Goal: Task Accomplishment & Management: Manage account settings

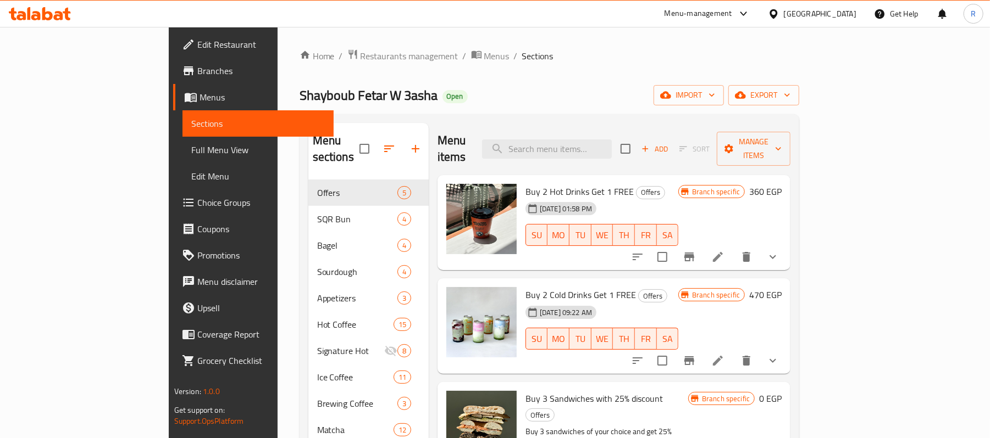
drag, startPoint x: 0, startPoint y: 0, endPoint x: 51, endPoint y: 12, distance: 52.4
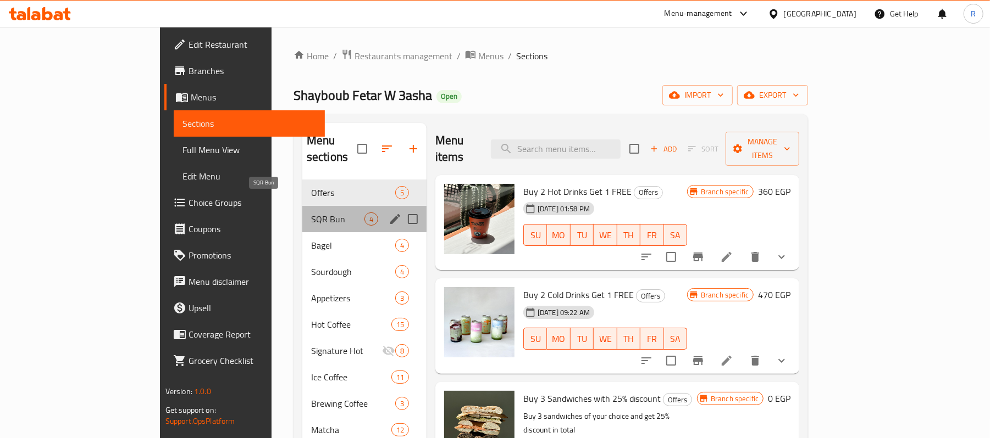
click at [311, 213] on span "SQR Bun" at bounding box center [337, 219] width 53 height 13
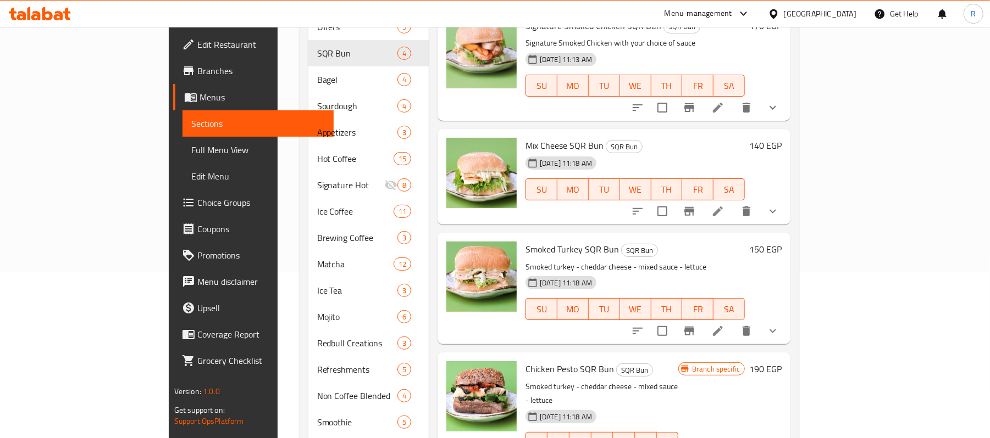
scroll to position [165, 0]
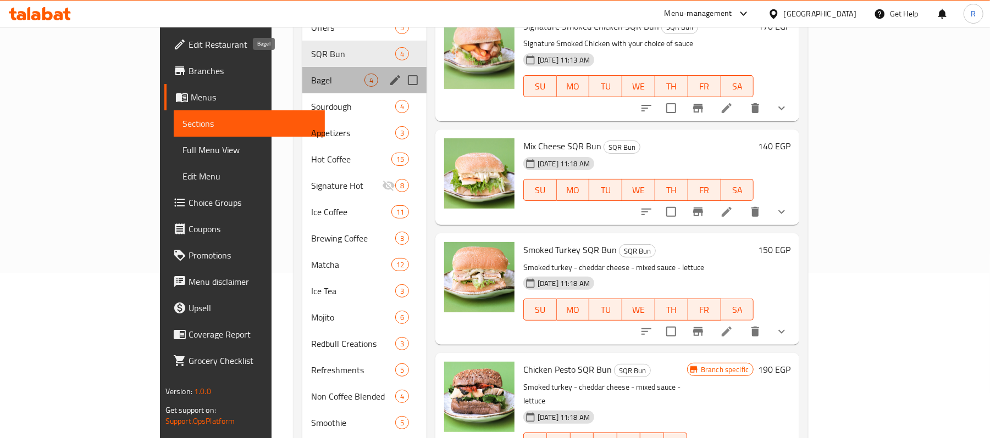
click at [311, 74] on span "Bagel" at bounding box center [337, 80] width 53 height 13
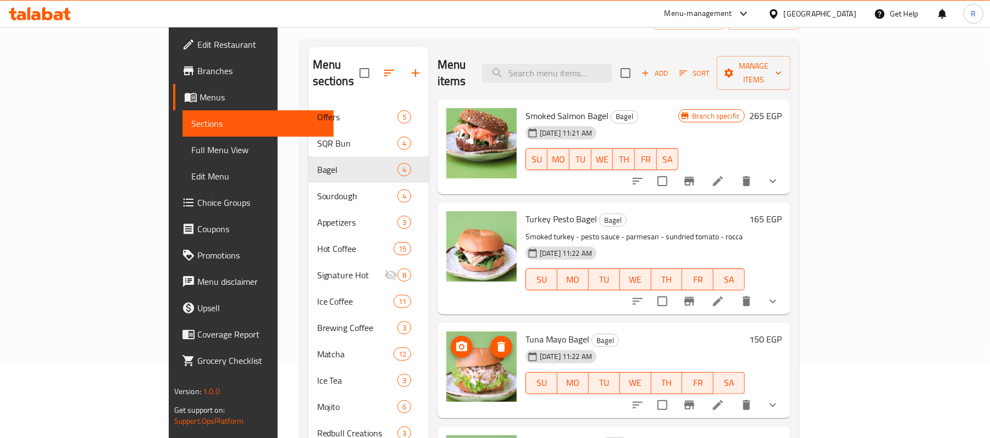
scroll to position [75, 0]
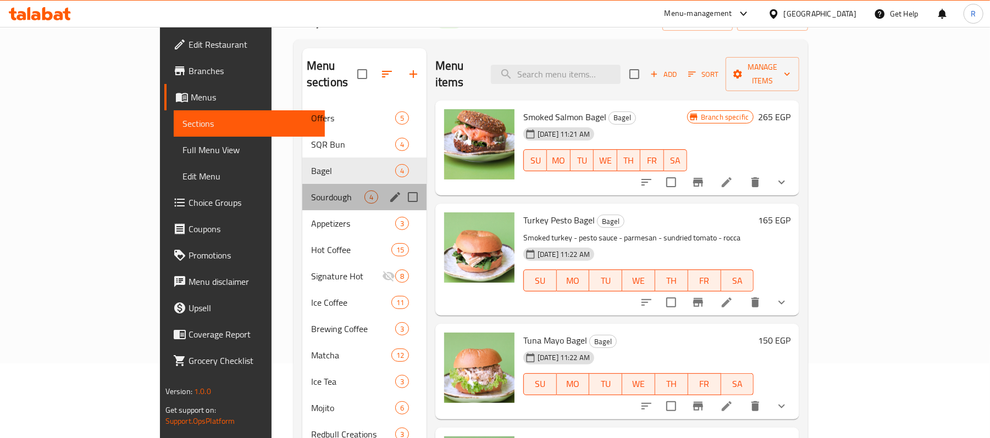
click at [302, 190] on div "Sourdough 4" at bounding box center [364, 197] width 124 height 26
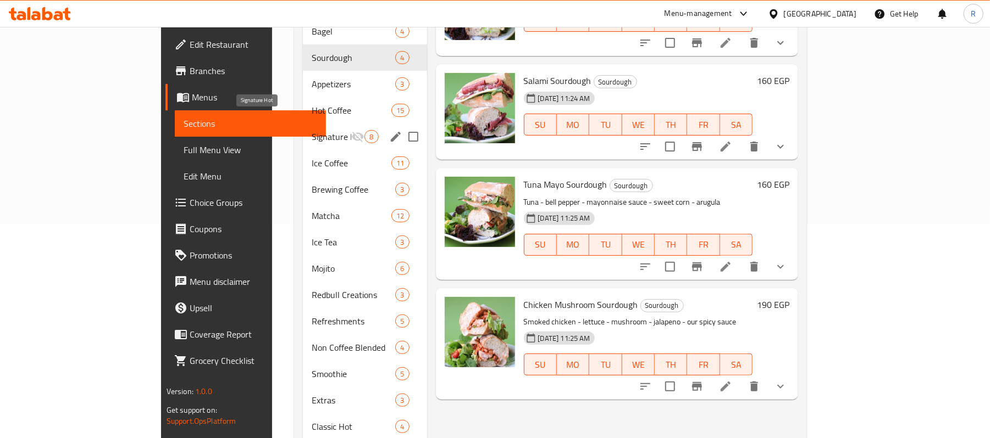
scroll to position [213, 0]
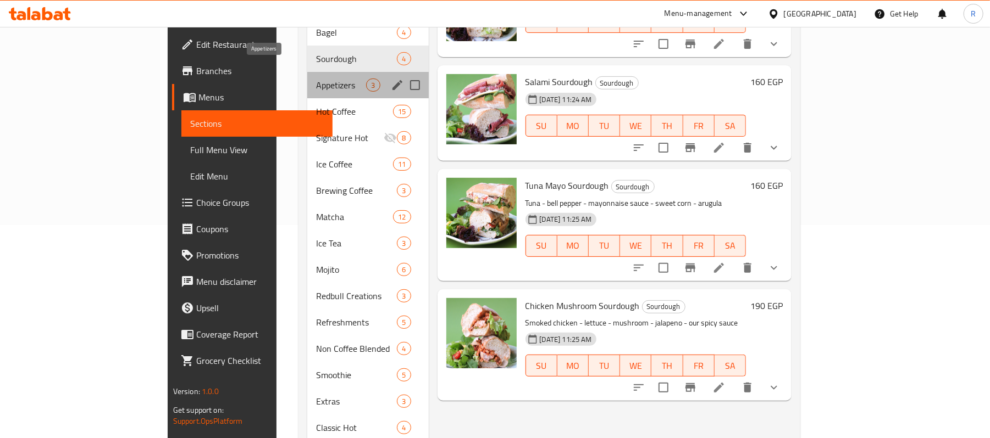
click at [316, 79] on span "Appetizers" at bounding box center [341, 85] width 50 height 13
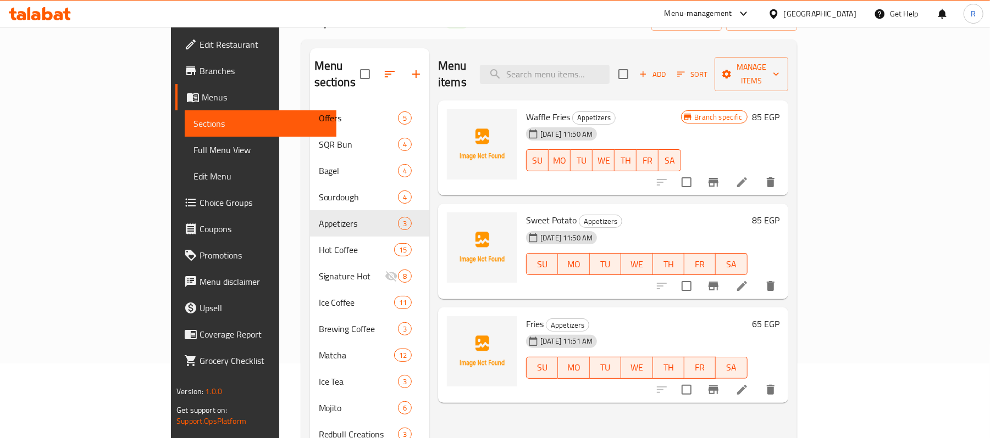
scroll to position [74, 0]
click at [456, 119] on icon "upload picture" at bounding box center [462, 125] width 13 height 13
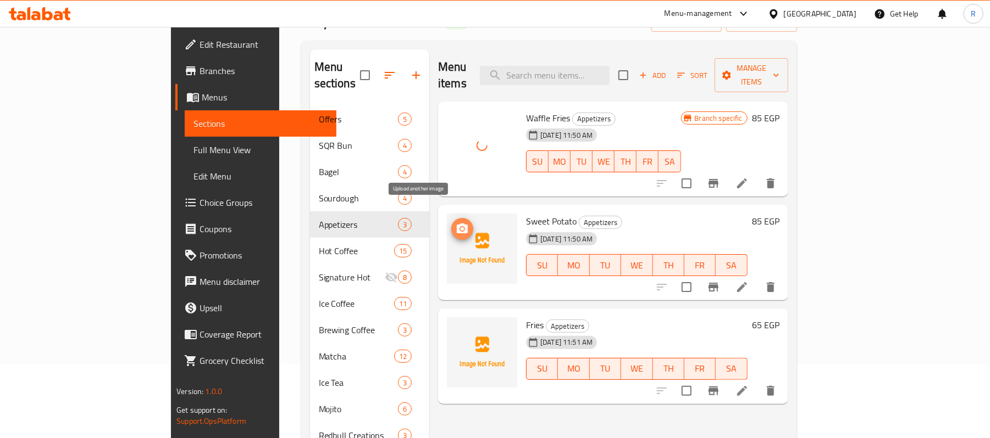
click at [457, 224] on icon "upload picture" at bounding box center [462, 229] width 11 height 10
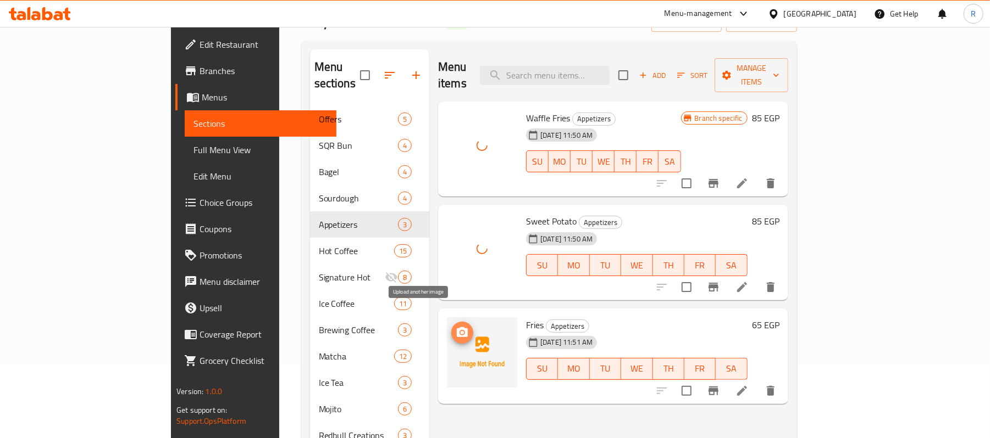
click at [457, 327] on icon "upload picture" at bounding box center [462, 332] width 11 height 10
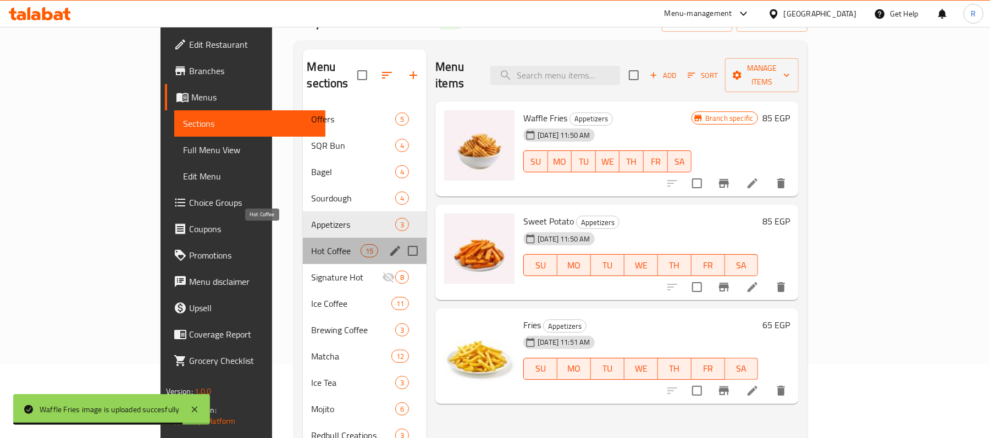
click at [312, 245] on span "Hot Coffee" at bounding box center [336, 251] width 49 height 13
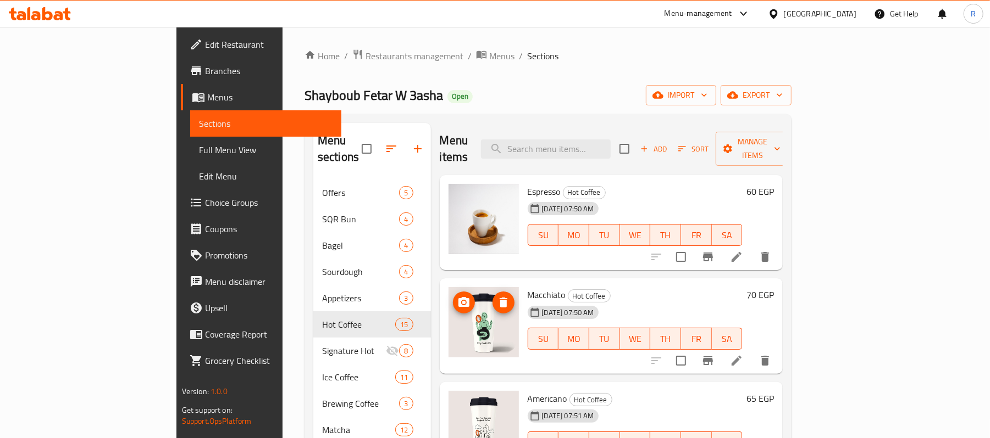
scroll to position [63, 0]
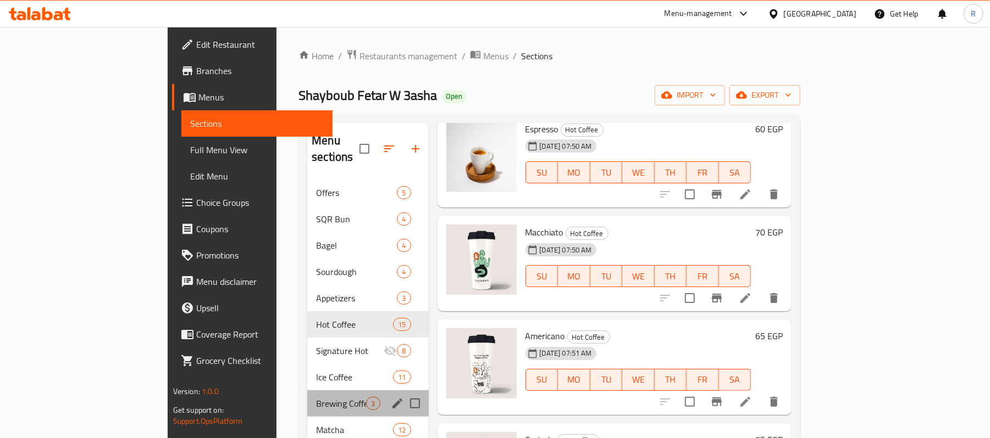
click at [307, 391] on div "Brewing Coffee 3" at bounding box center [367, 404] width 121 height 26
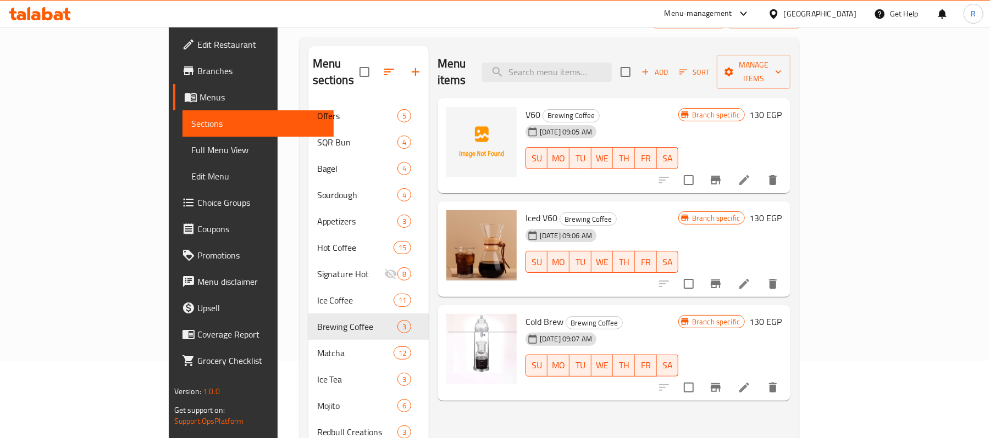
scroll to position [76, 0]
click at [451, 113] on button "upload picture" at bounding box center [462, 124] width 22 height 22
click at [455, 117] on icon "upload picture" at bounding box center [461, 123] width 13 height 13
